Goal: Communication & Community: Ask a question

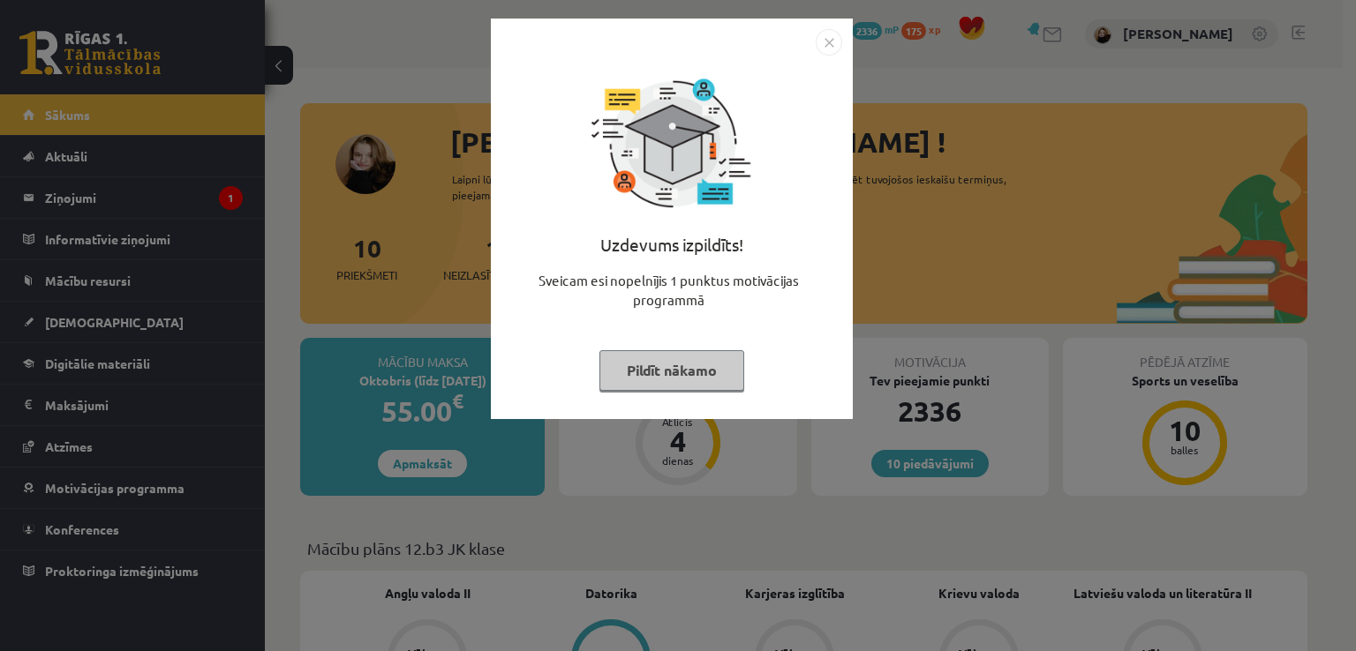
click at [695, 371] on button "Pildīt nākamo" at bounding box center [671, 370] width 145 height 41
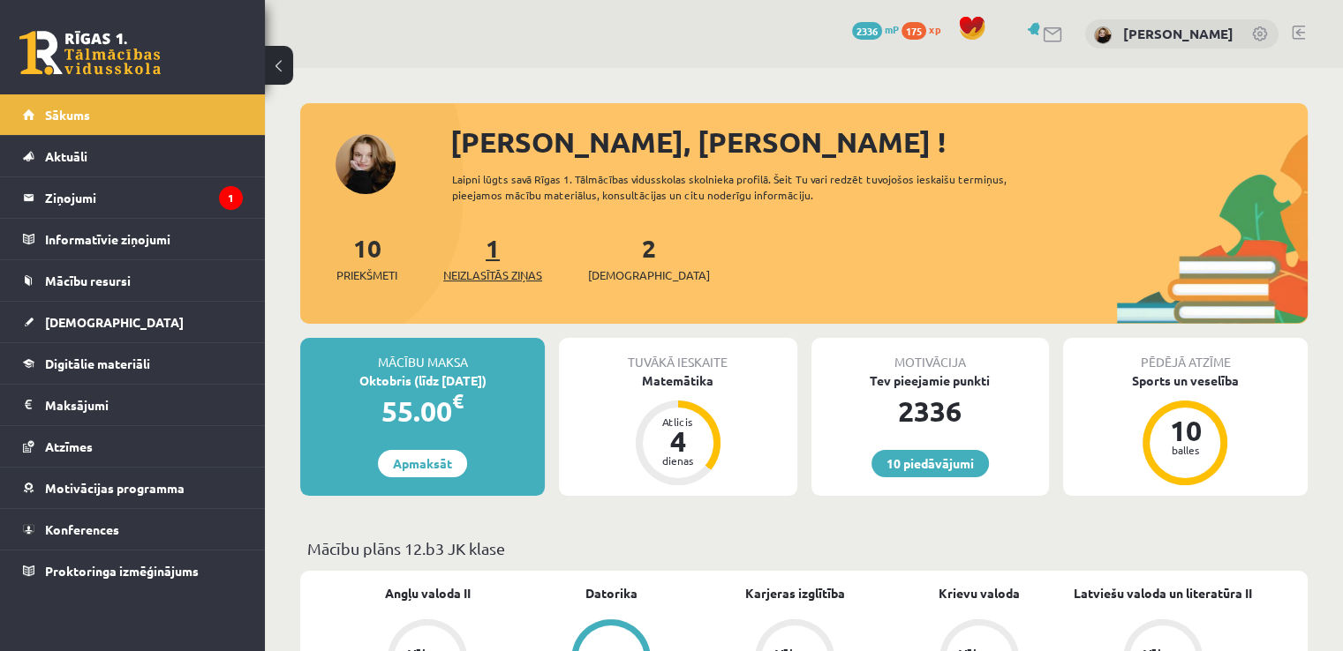
click at [495, 246] on link "1 Neizlasītās ziņas" at bounding box center [492, 258] width 99 height 52
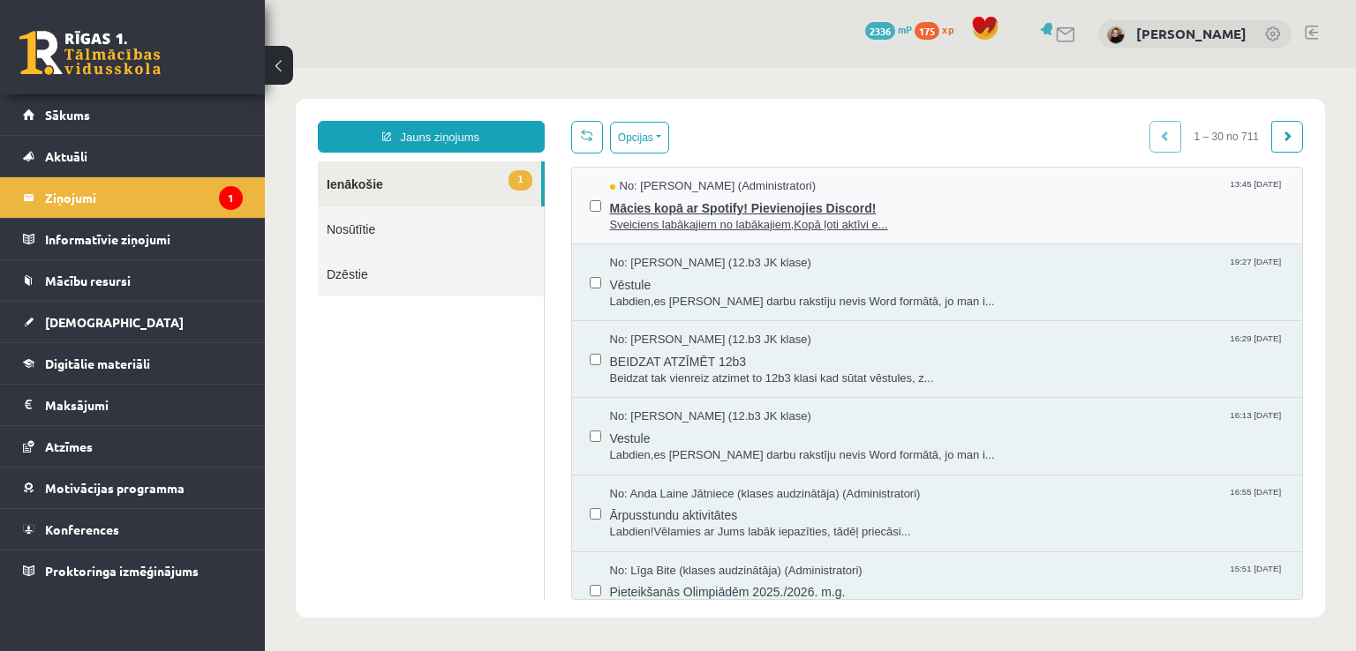
click at [670, 209] on span "Mācies kopā ar Spotify! Pievienojies Discord!" at bounding box center [947, 206] width 675 height 22
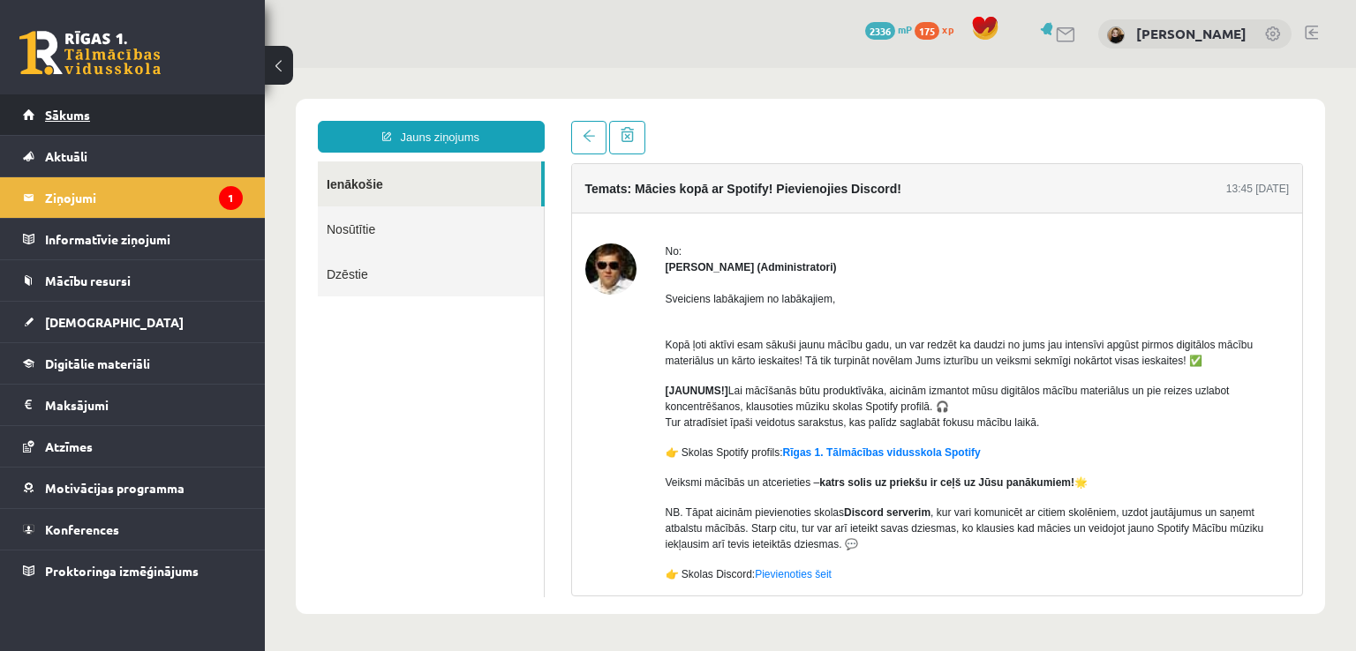
click at [78, 114] on span "Sākums" at bounding box center [67, 115] width 45 height 16
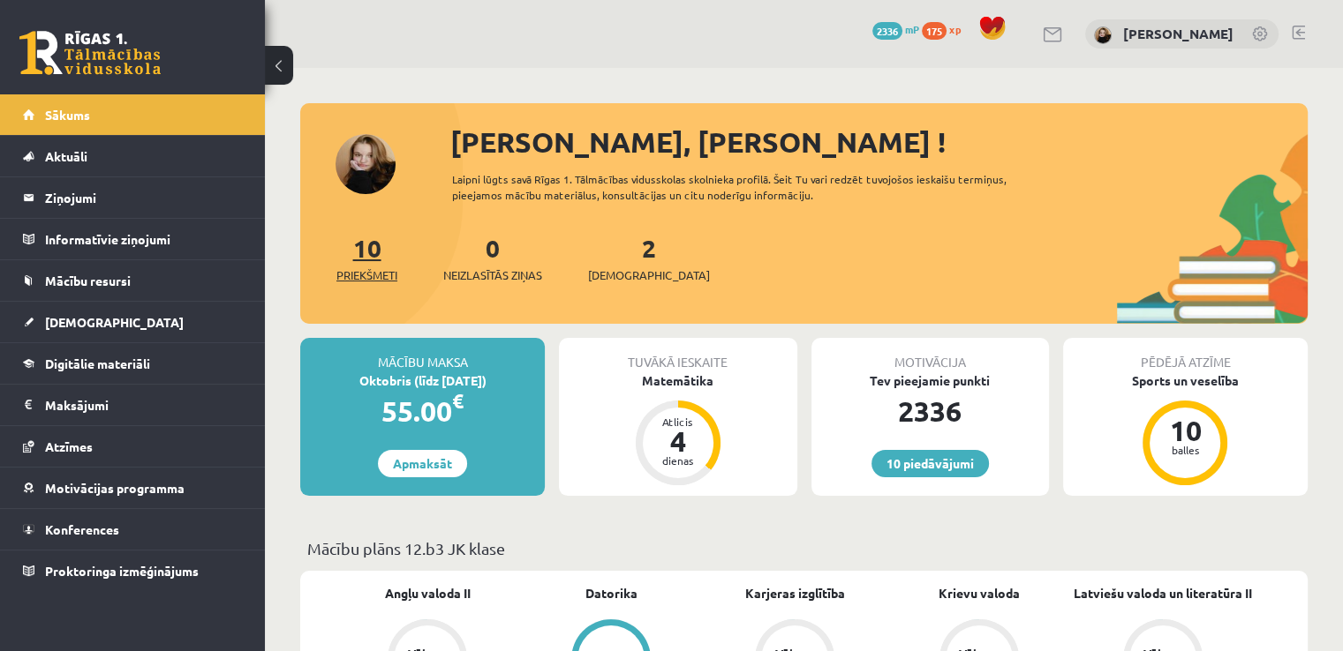
click at [380, 256] on link "10 Priekšmeti" at bounding box center [366, 258] width 61 height 52
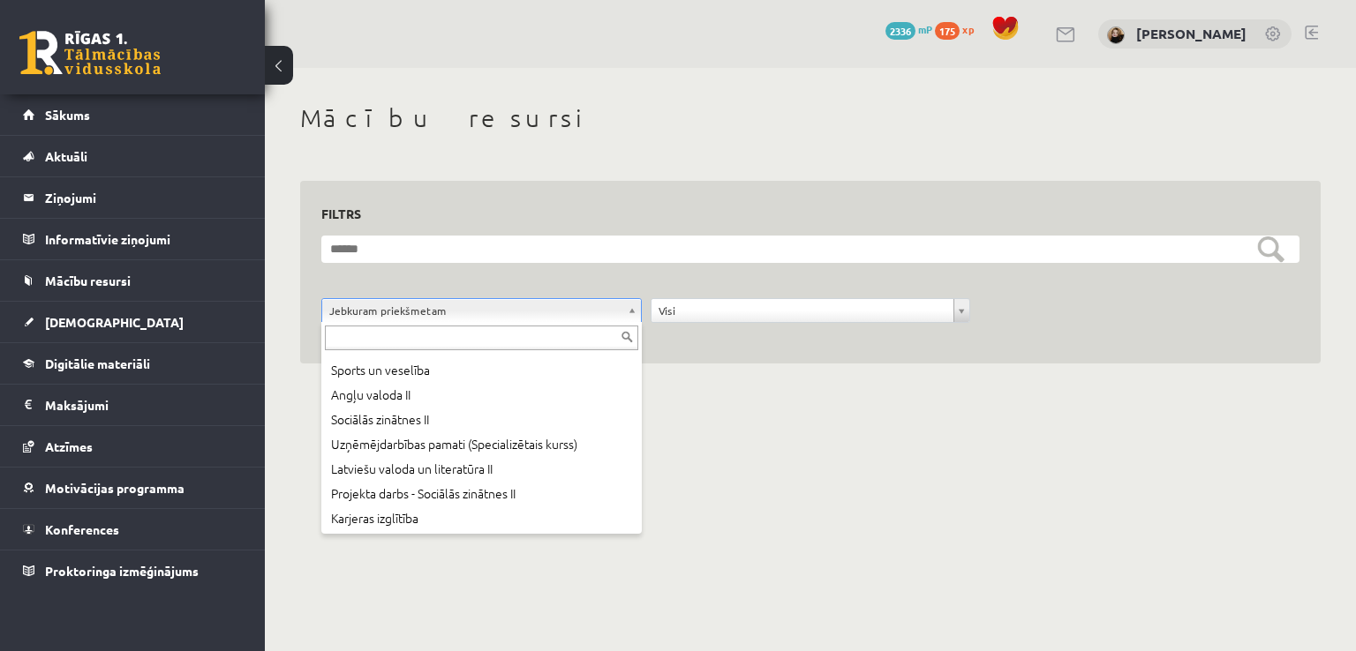
scroll to position [95, 0]
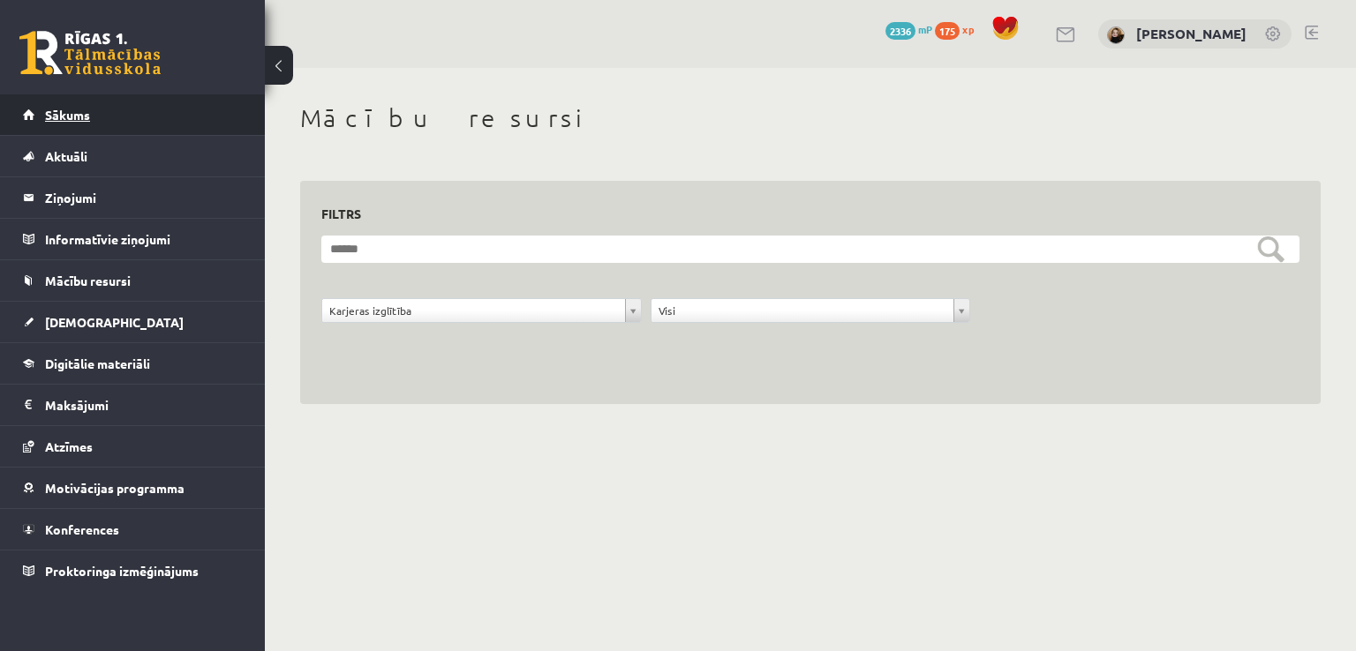
click at [84, 109] on span "Sākums" at bounding box center [67, 115] width 45 height 16
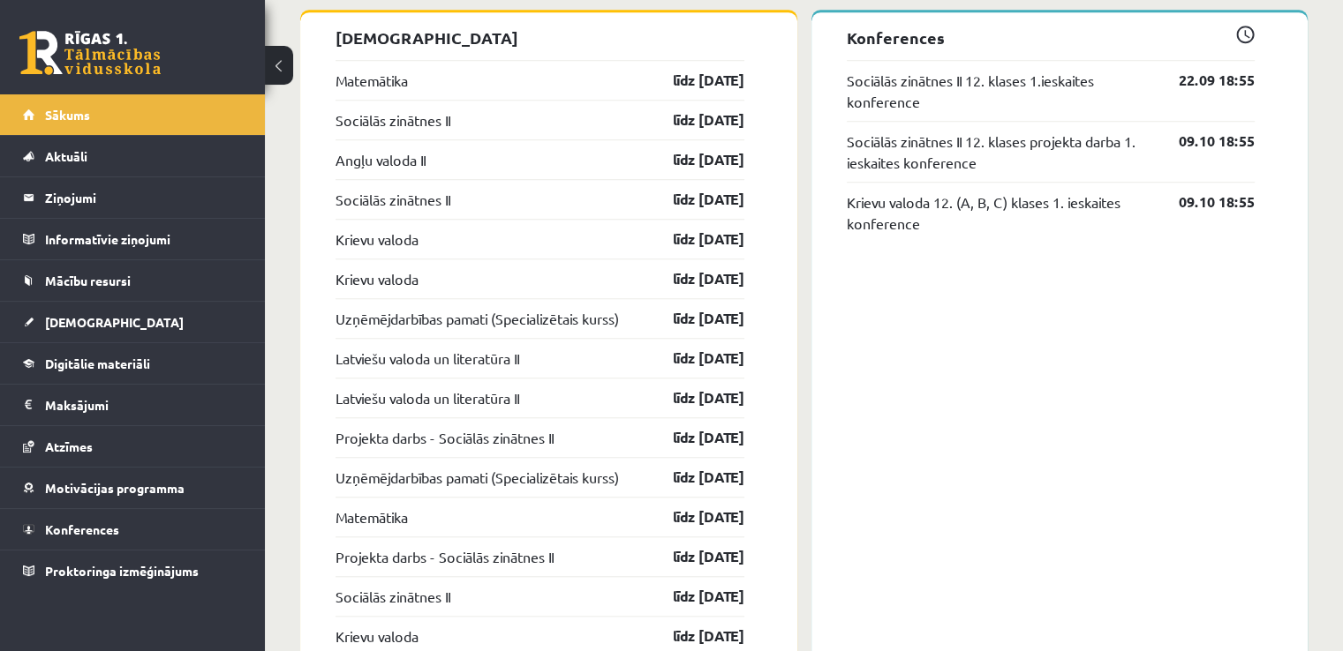
scroll to position [1454, 0]
click at [92, 206] on legend "Ziņojumi 0" at bounding box center [144, 197] width 198 height 41
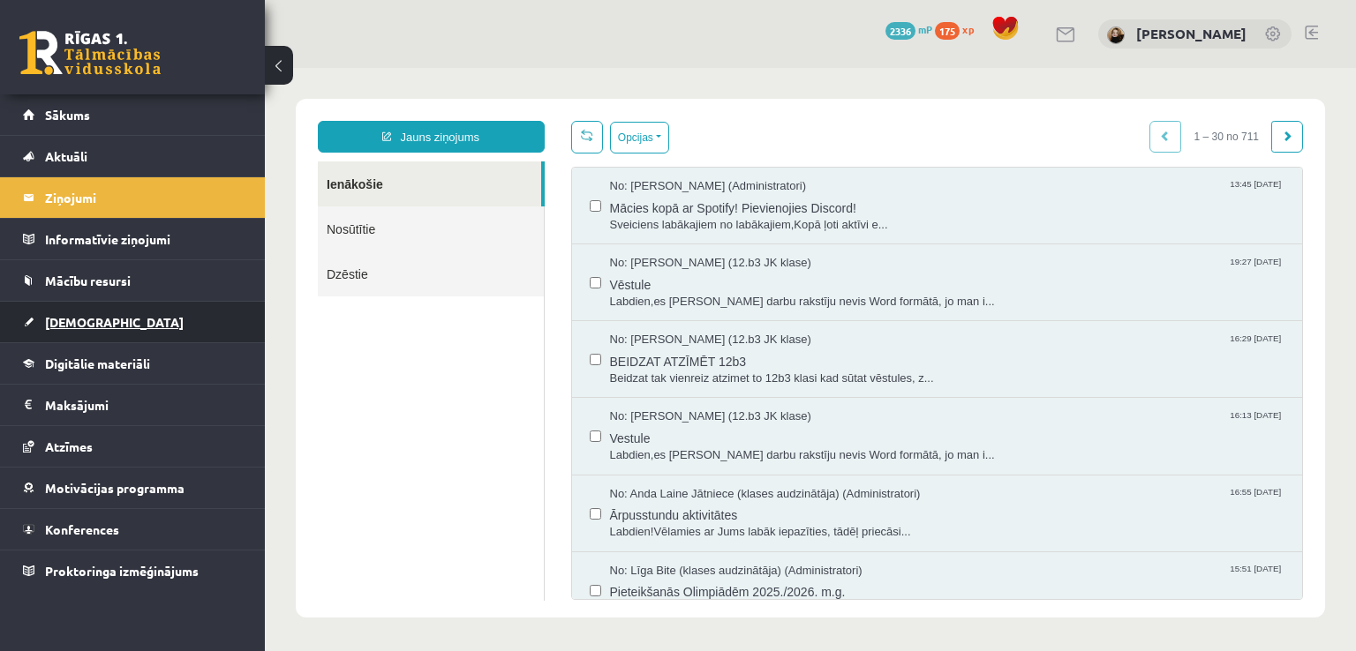
click at [86, 323] on span "[DEMOGRAPHIC_DATA]" at bounding box center [114, 322] width 139 height 16
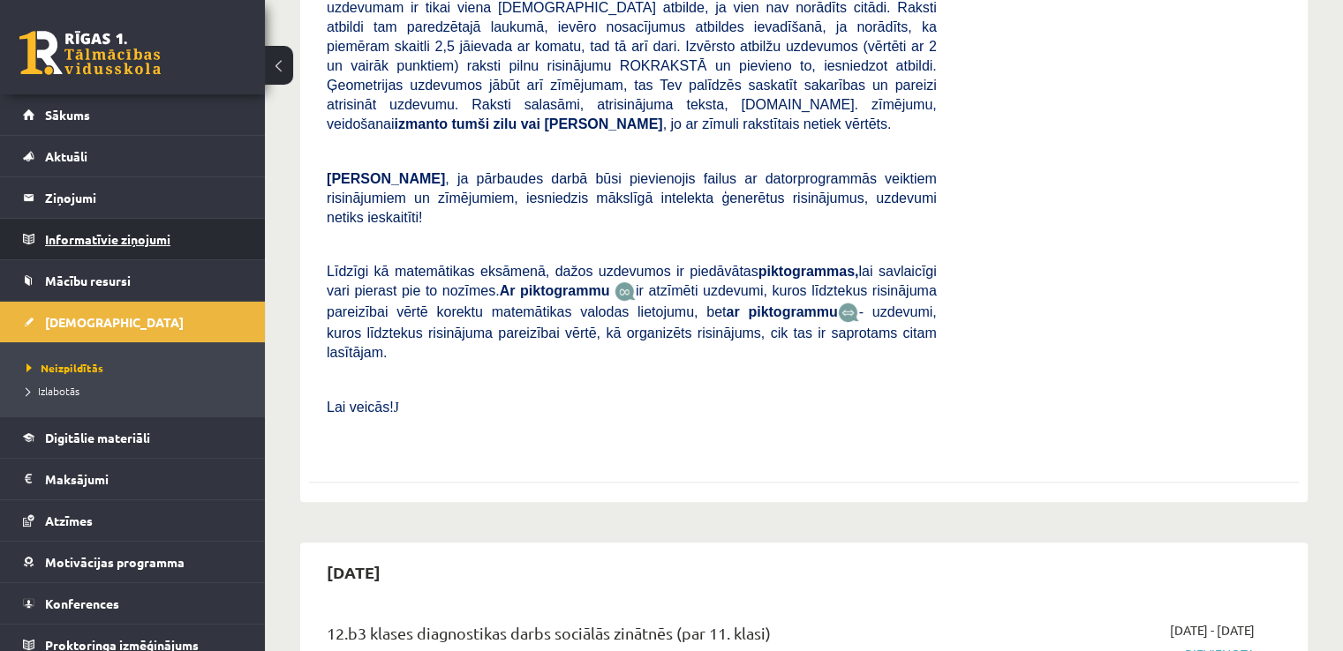
scroll to position [452, 0]
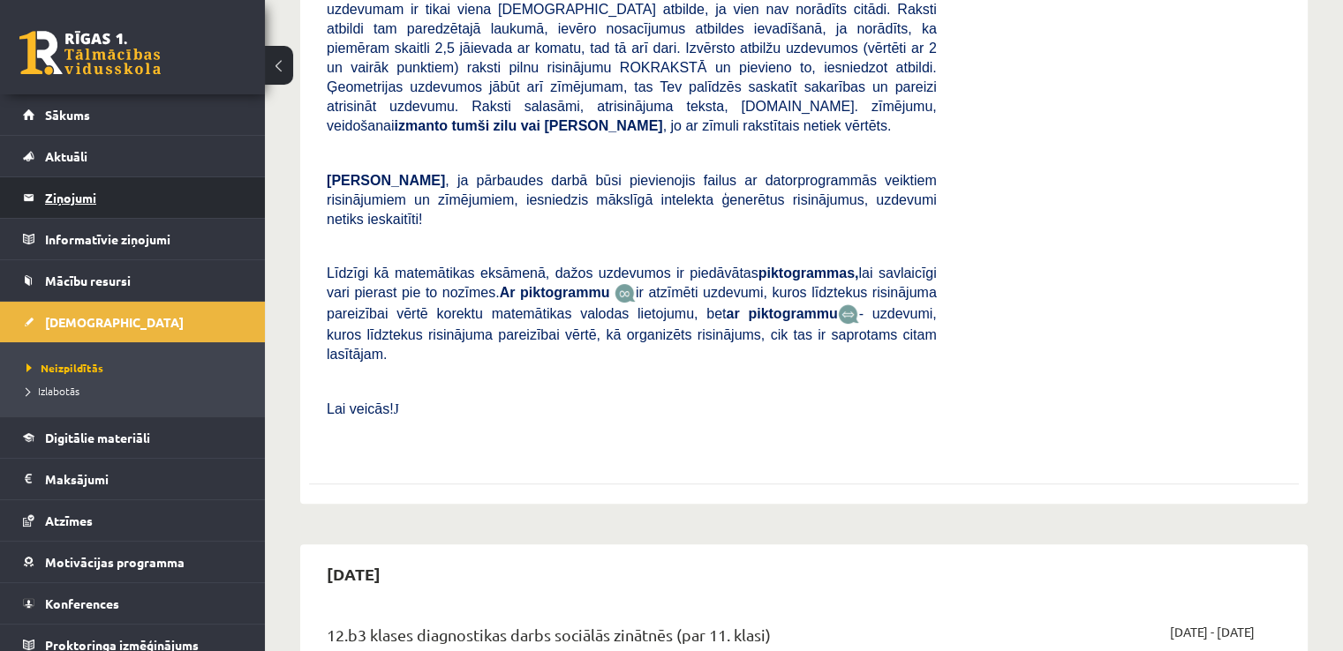
click at [67, 202] on legend "Ziņojumi 0" at bounding box center [144, 197] width 198 height 41
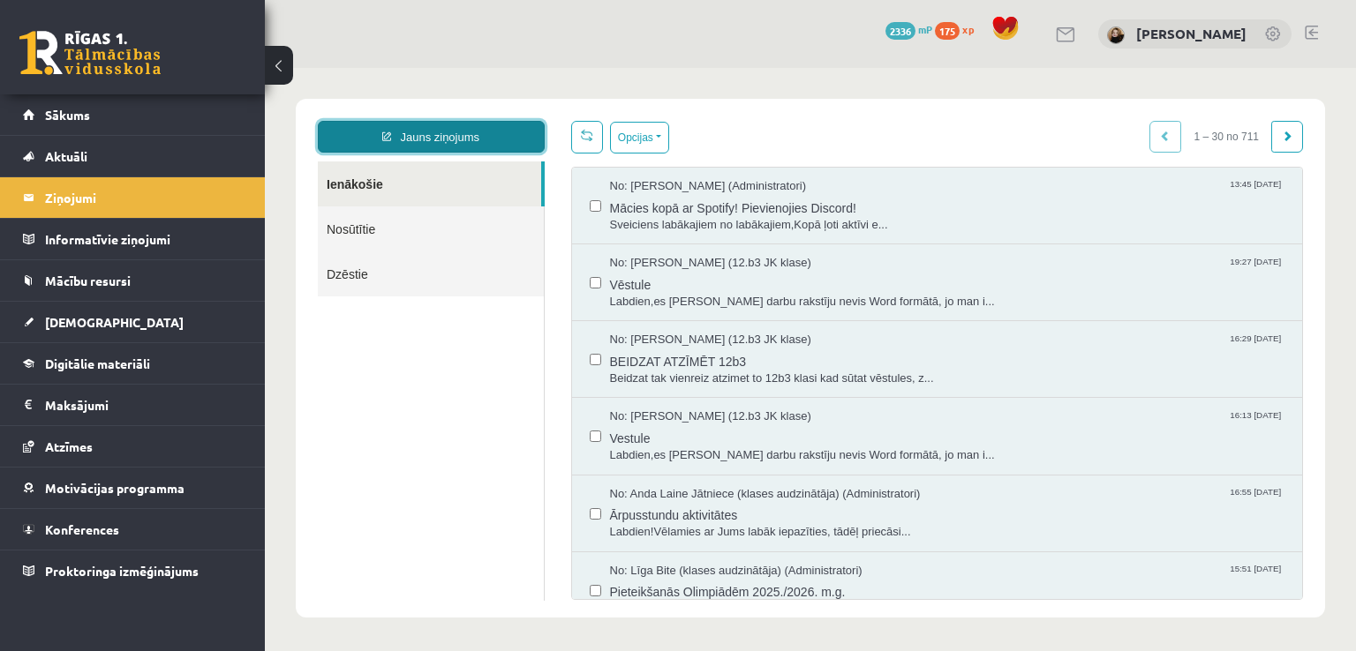
click at [452, 132] on link "Jauns ziņojums" at bounding box center [431, 137] width 227 height 32
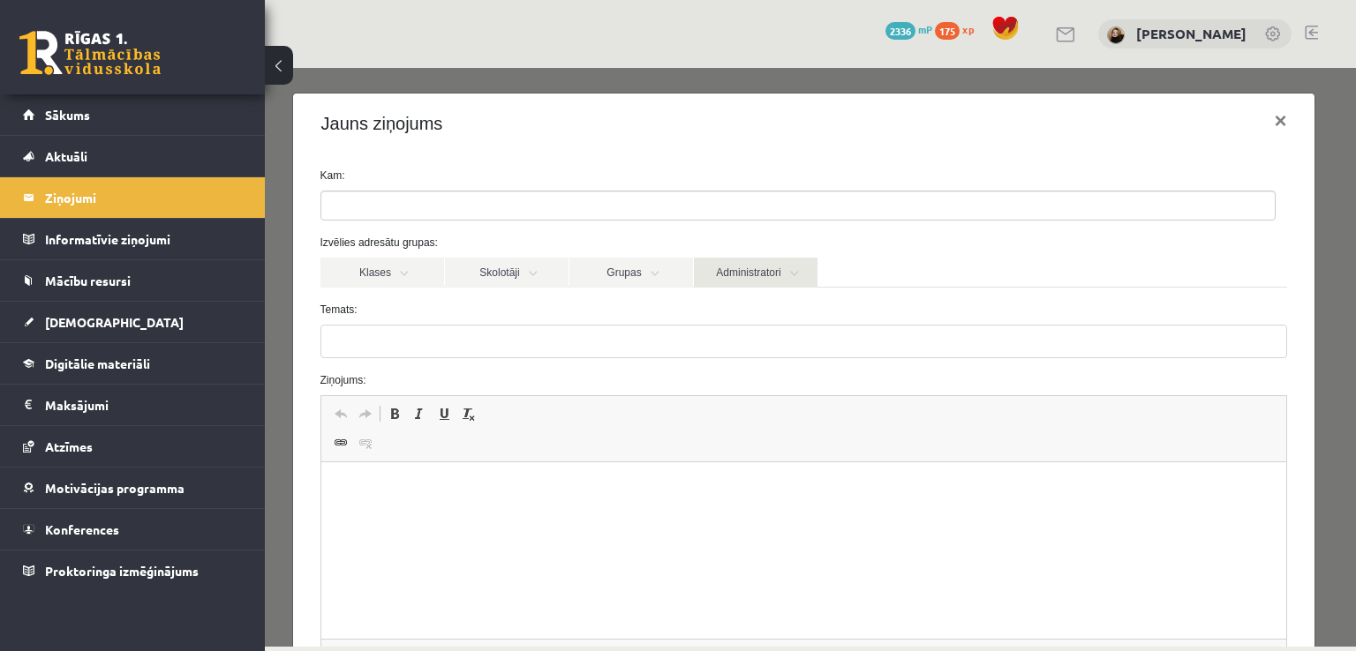
click at [729, 261] on link "Administratori" at bounding box center [756, 273] width 124 height 30
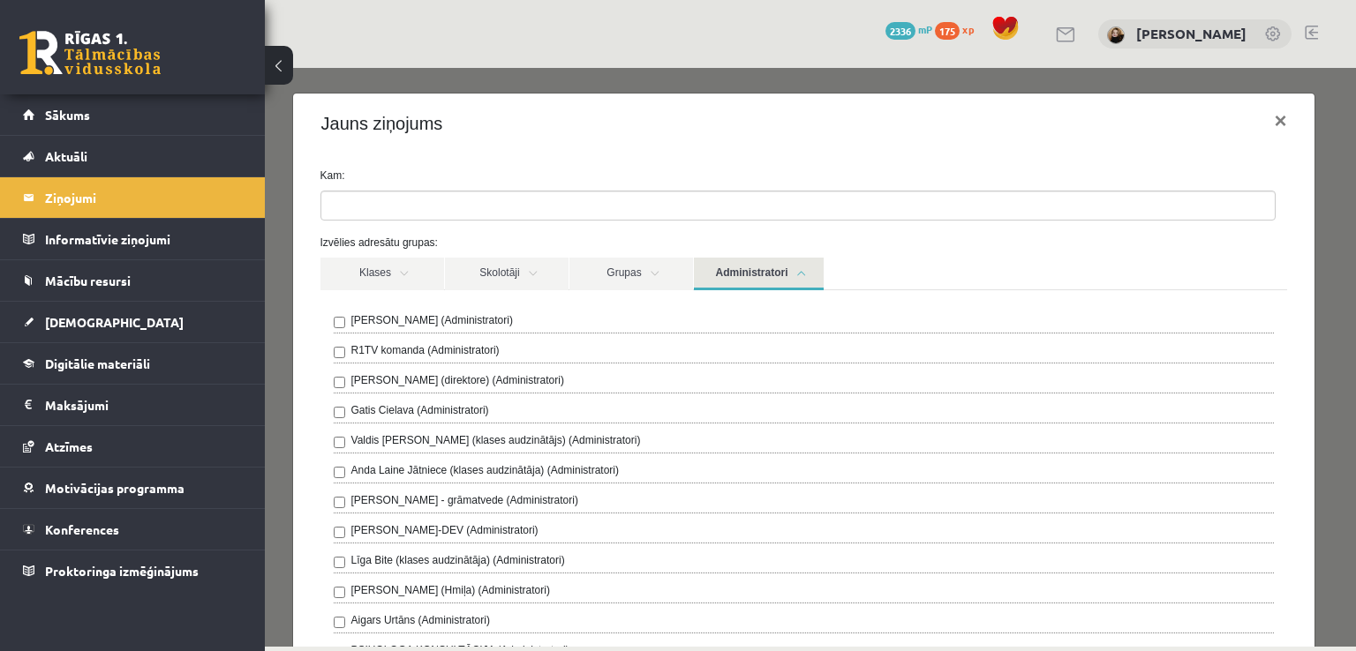
click at [489, 469] on label "Anda Laine Jātniece (klases audzinātāja) (Administratori)" at bounding box center [485, 471] width 268 height 16
click at [738, 275] on link "Administratori" at bounding box center [759, 274] width 130 height 33
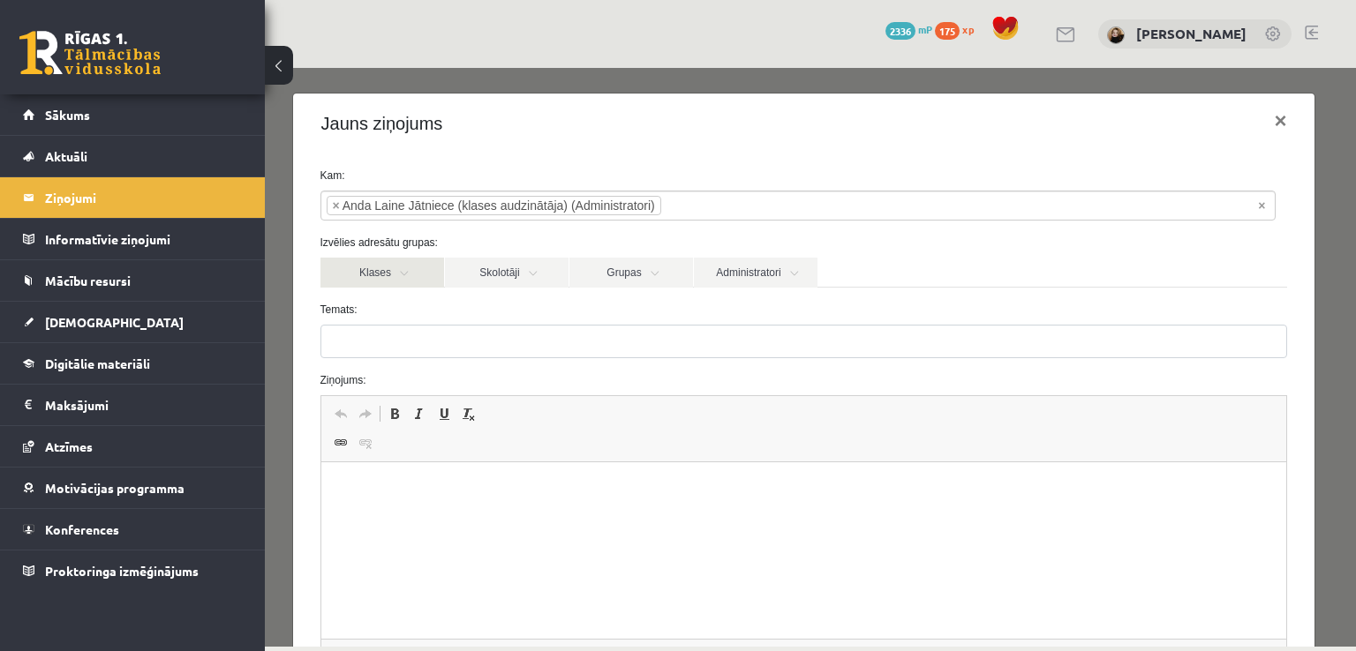
click at [380, 269] on link "Klases" at bounding box center [382, 273] width 124 height 30
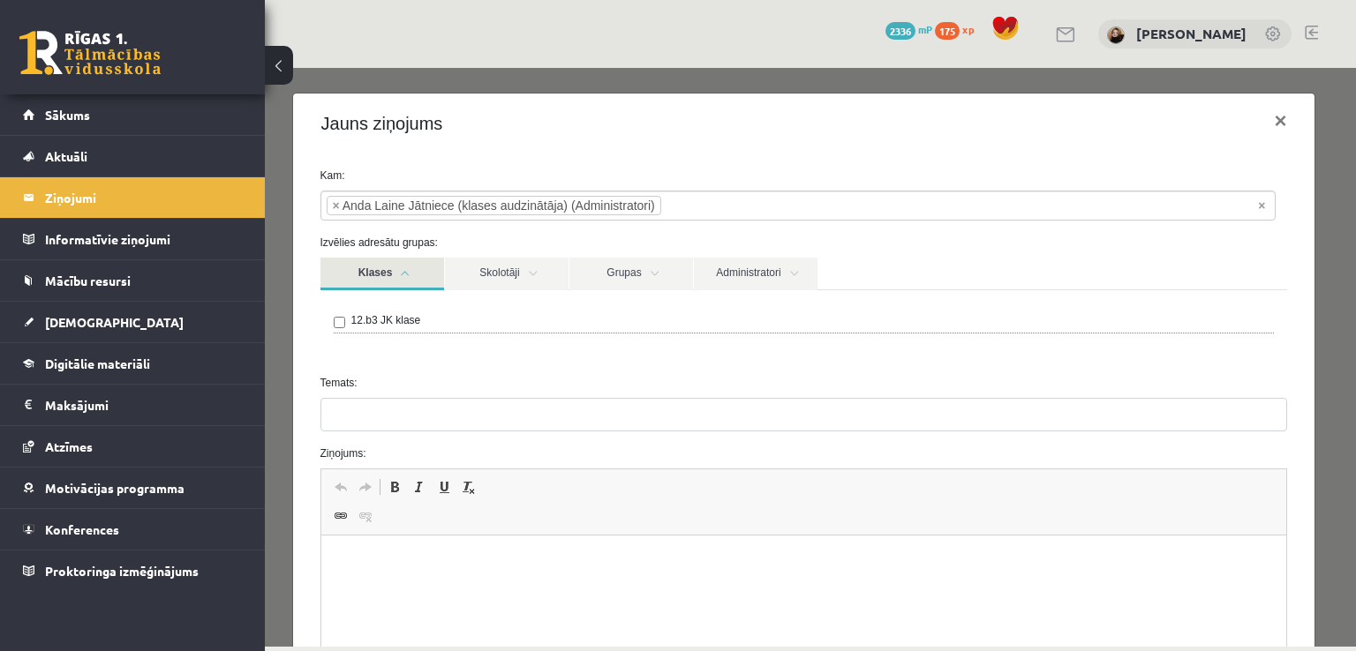
click at [380, 269] on link "Klases" at bounding box center [382, 274] width 124 height 33
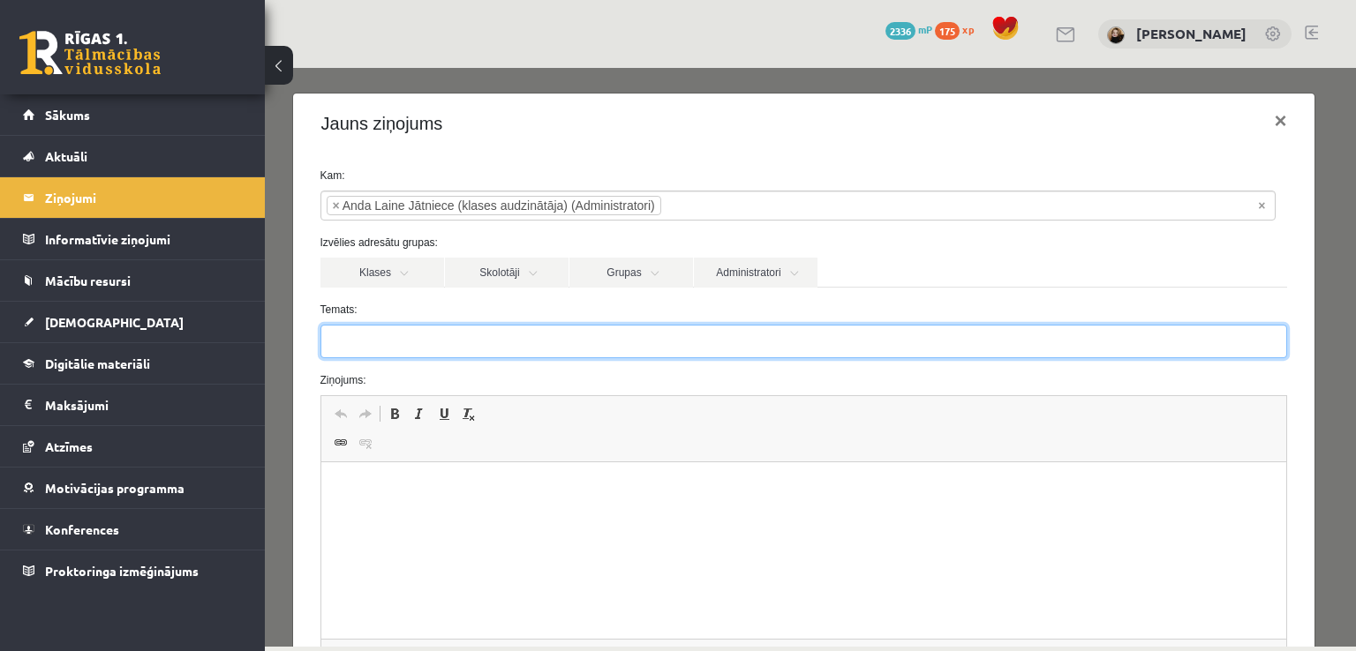
click at [417, 350] on input "Temats:" at bounding box center [803, 342] width 967 height 34
type input "**********"
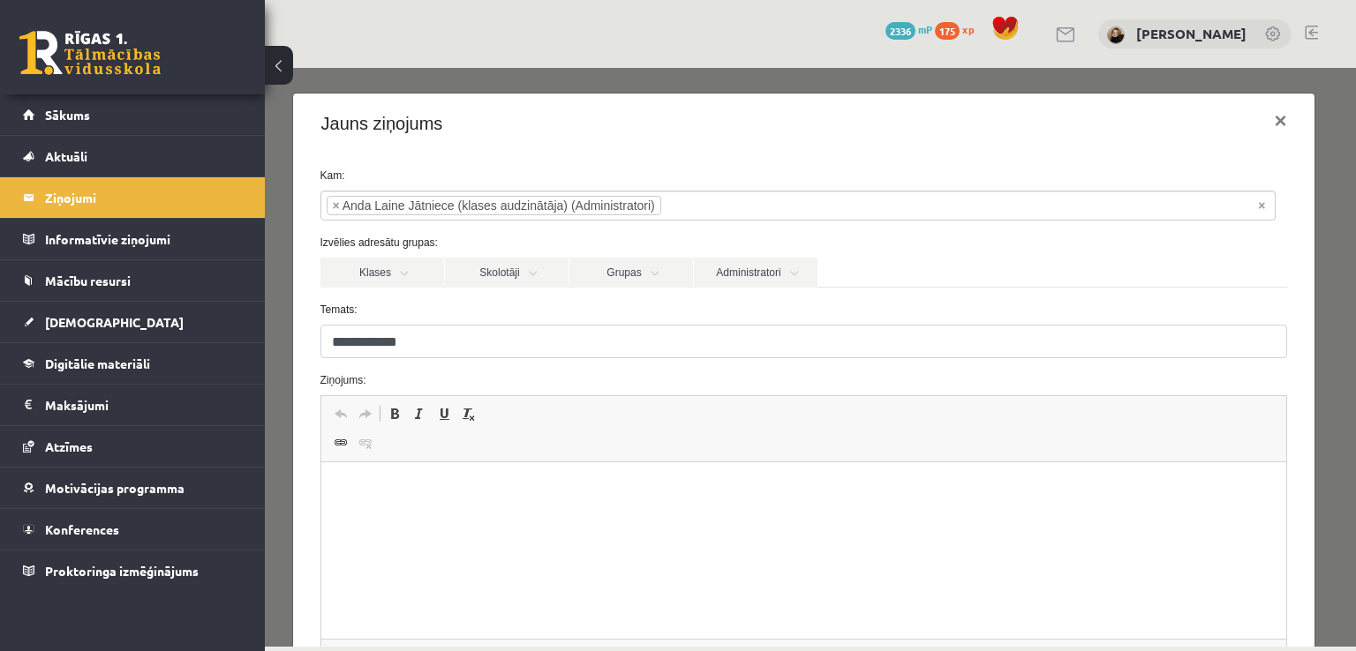
click at [456, 484] on p "Bagātinātā teksta redaktors, wiswyg-editor-47024887662660-1757703406-605" at bounding box center [803, 489] width 930 height 19
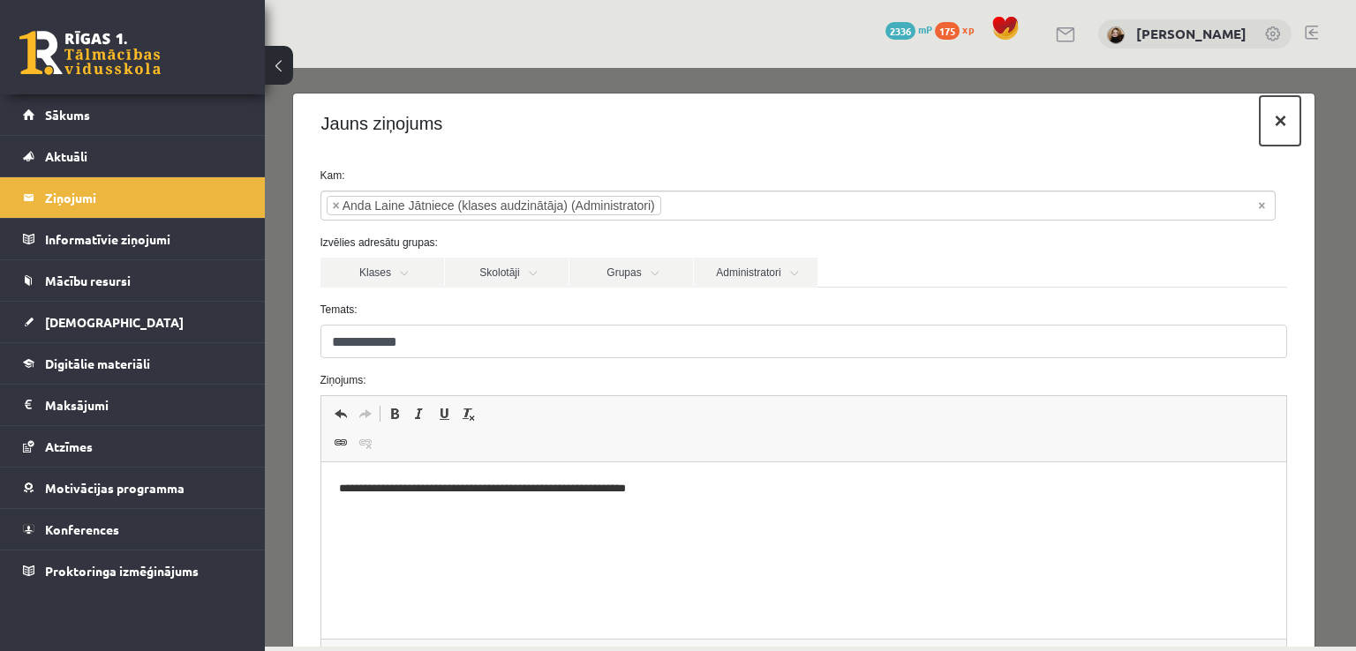
click at [1264, 130] on button "×" at bounding box center [1280, 120] width 41 height 49
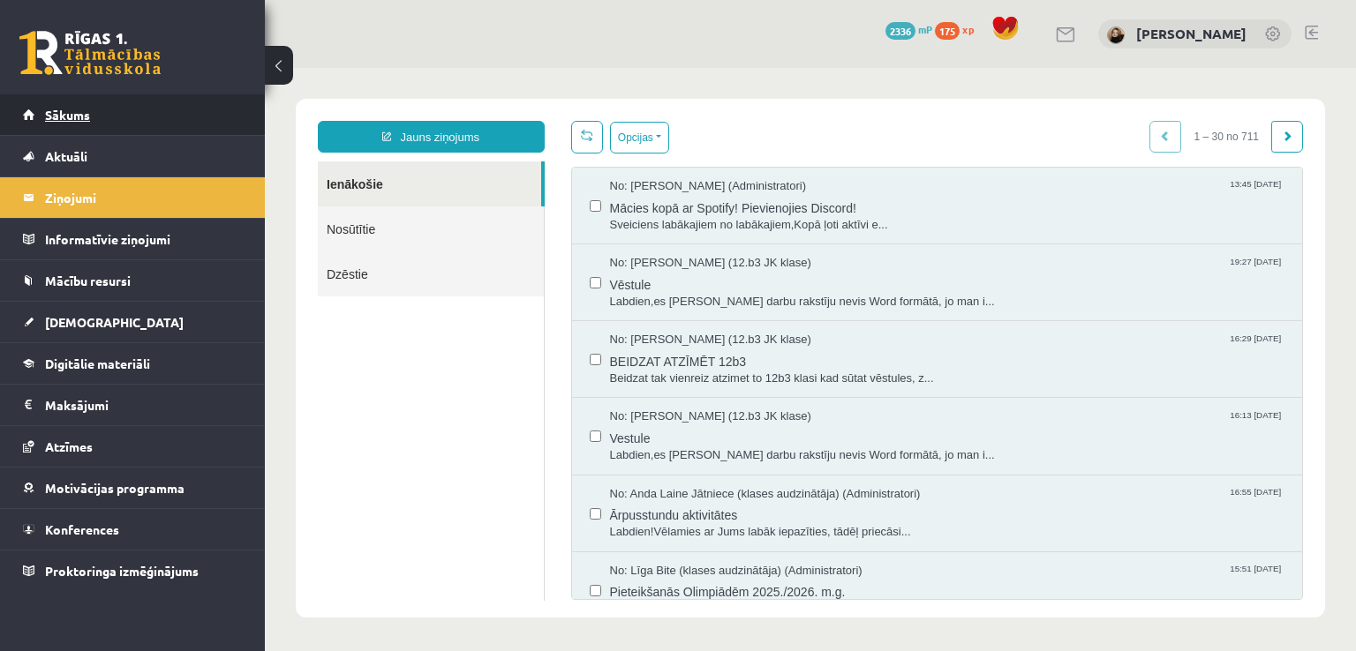
click at [112, 114] on link "Sākums" at bounding box center [133, 114] width 220 height 41
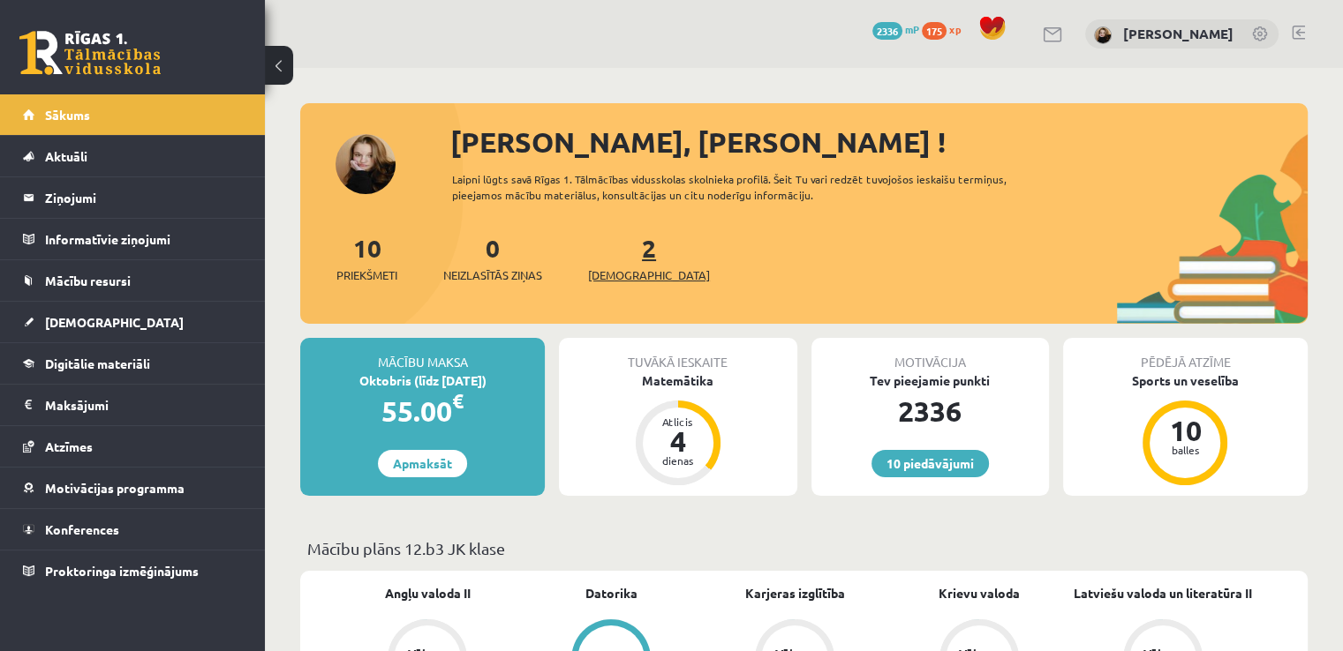
click at [618, 256] on link "2 Ieskaites" at bounding box center [649, 258] width 122 height 52
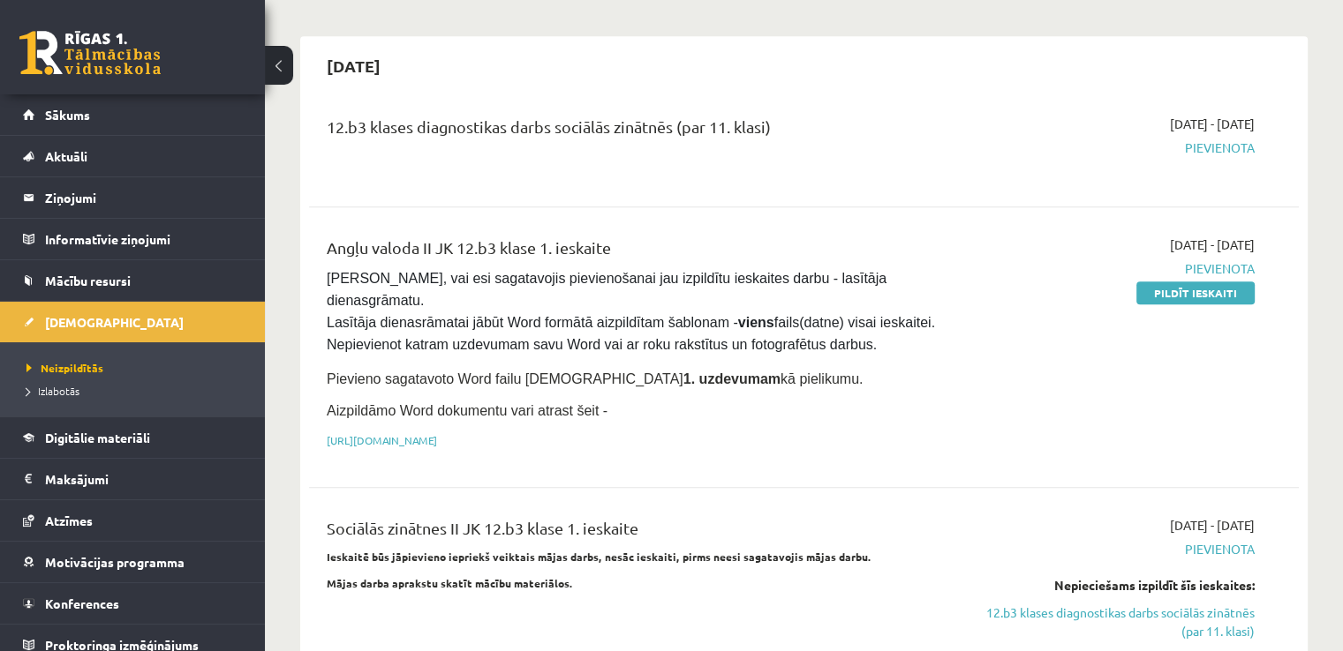
scroll to position [780, 0]
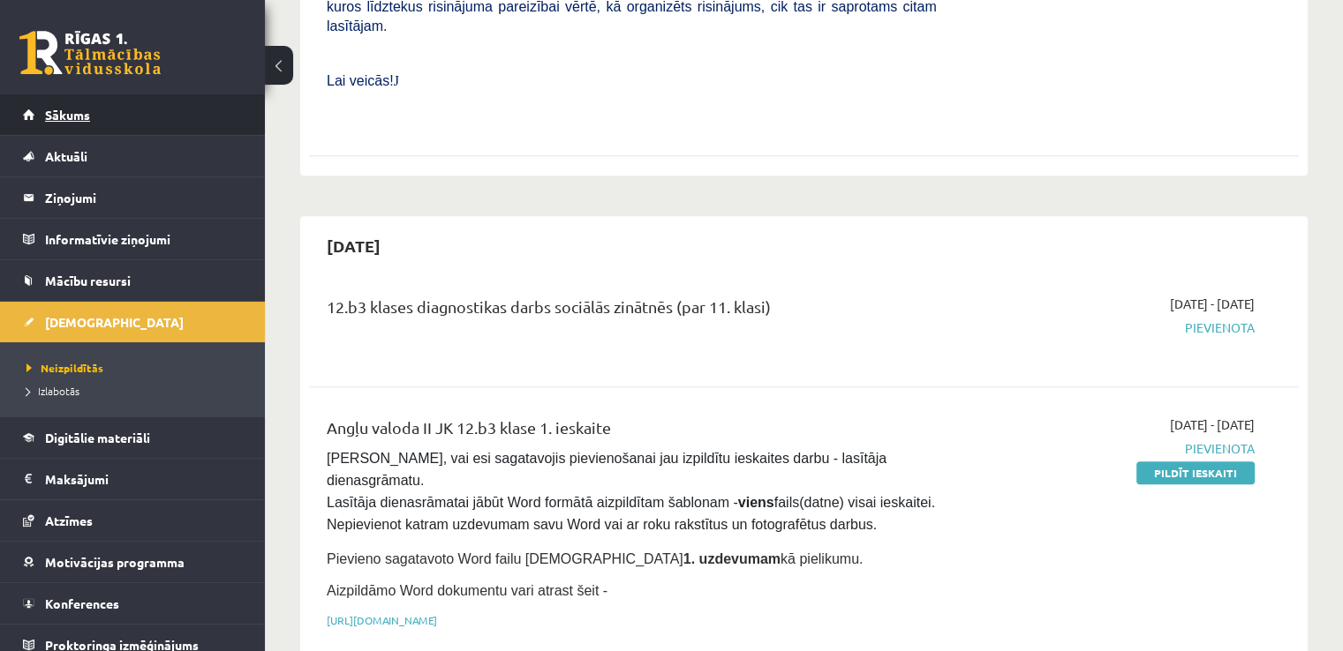
click at [78, 114] on span "Sākums" at bounding box center [67, 115] width 45 height 16
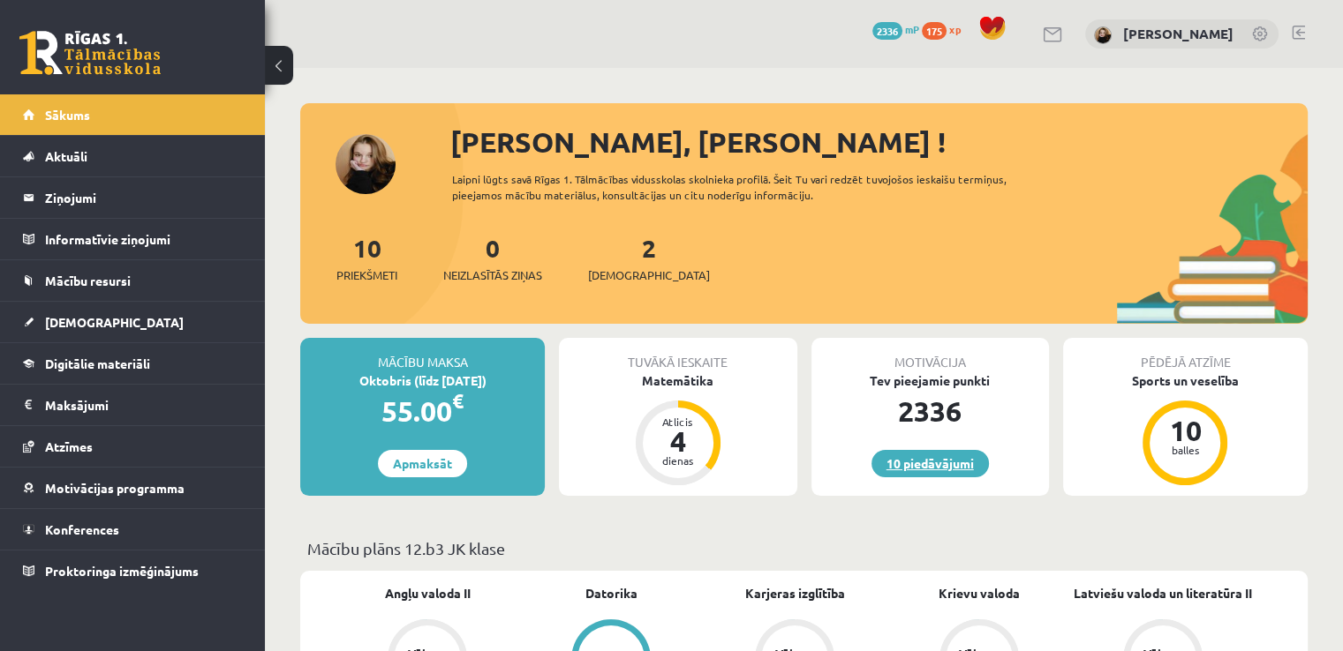
click at [923, 467] on link "10 piedāvājumi" at bounding box center [929, 463] width 117 height 27
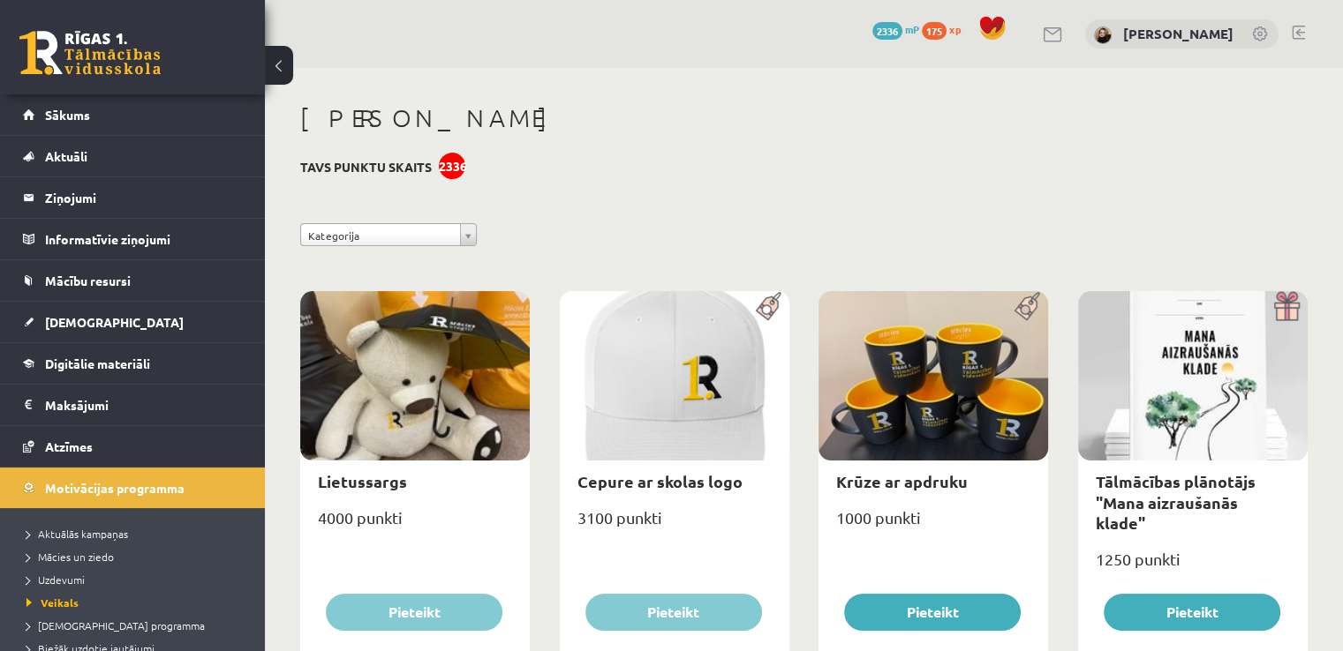
click at [1296, 35] on link at bounding box center [1297, 33] width 13 height 14
